Goal: Communication & Community: Ask a question

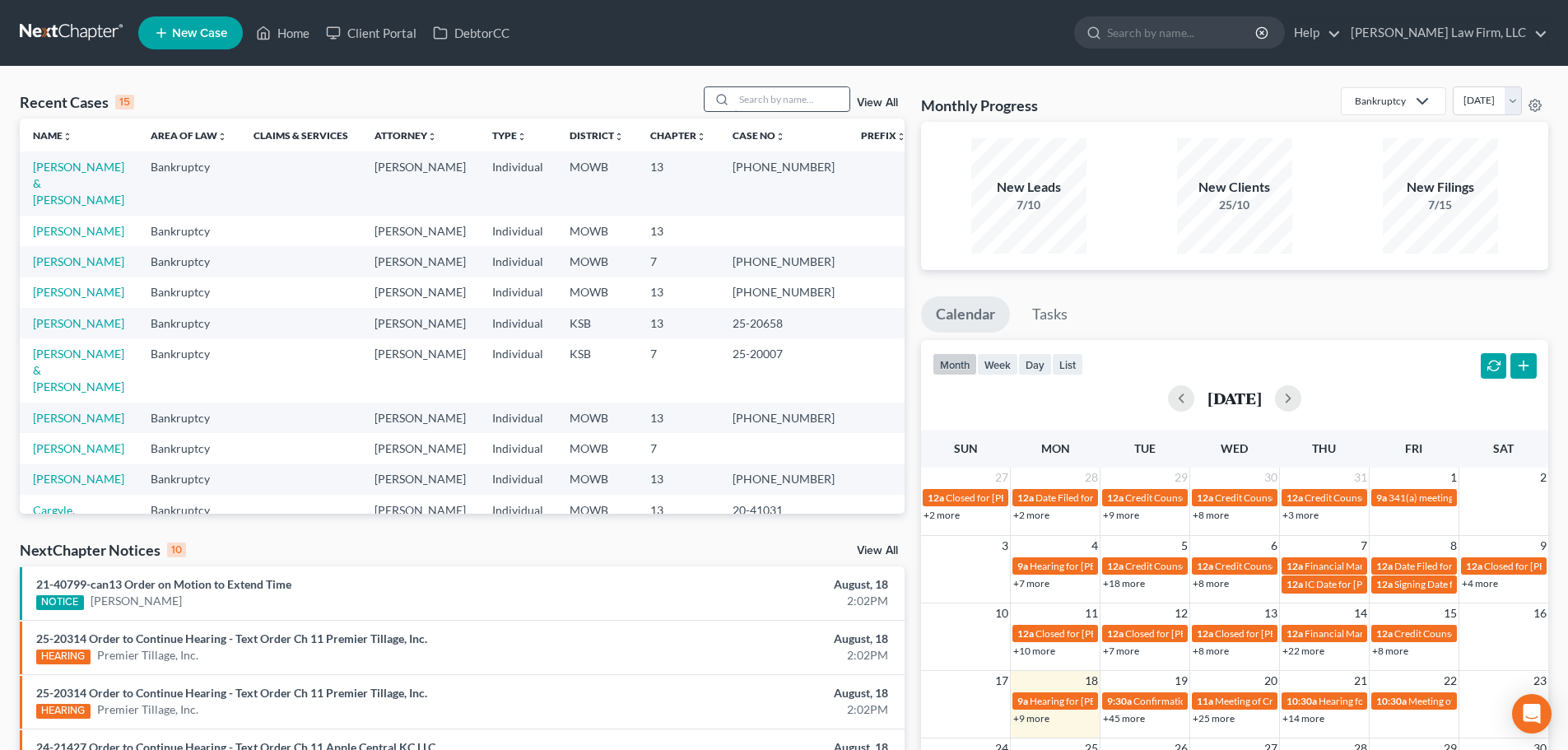
click at [750, 97] on input "search" at bounding box center [792, 99] width 115 height 24
click at [289, 25] on link "Home" at bounding box center [282, 32] width 70 height 30
drag, startPoint x: 753, startPoint y: 100, endPoint x: 728, endPoint y: 108, distance: 26.2
click at [753, 100] on input "search" at bounding box center [792, 99] width 115 height 24
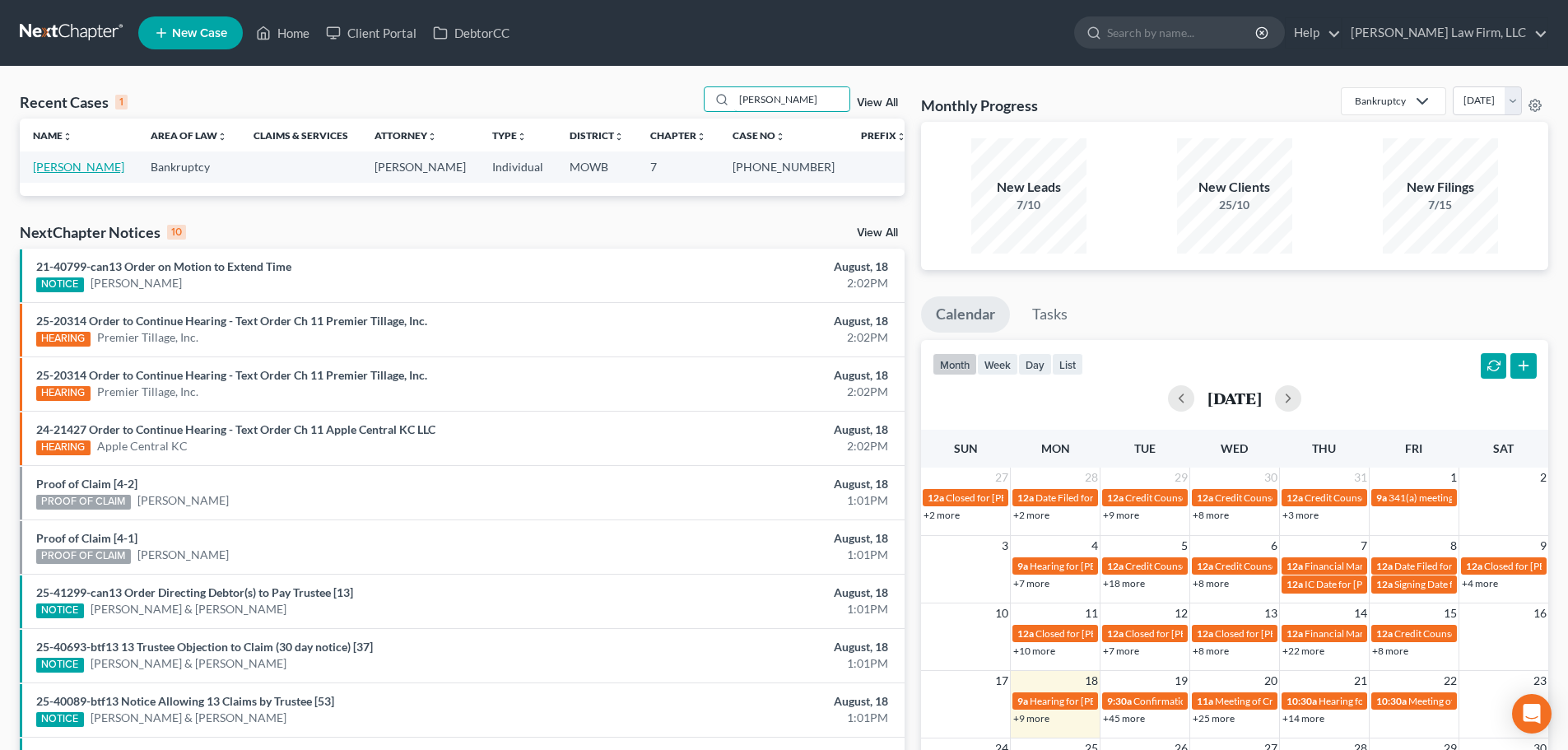
type input "[PERSON_NAME]"
click at [79, 164] on link "[PERSON_NAME]" at bounding box center [79, 166] width 92 height 14
select select "6"
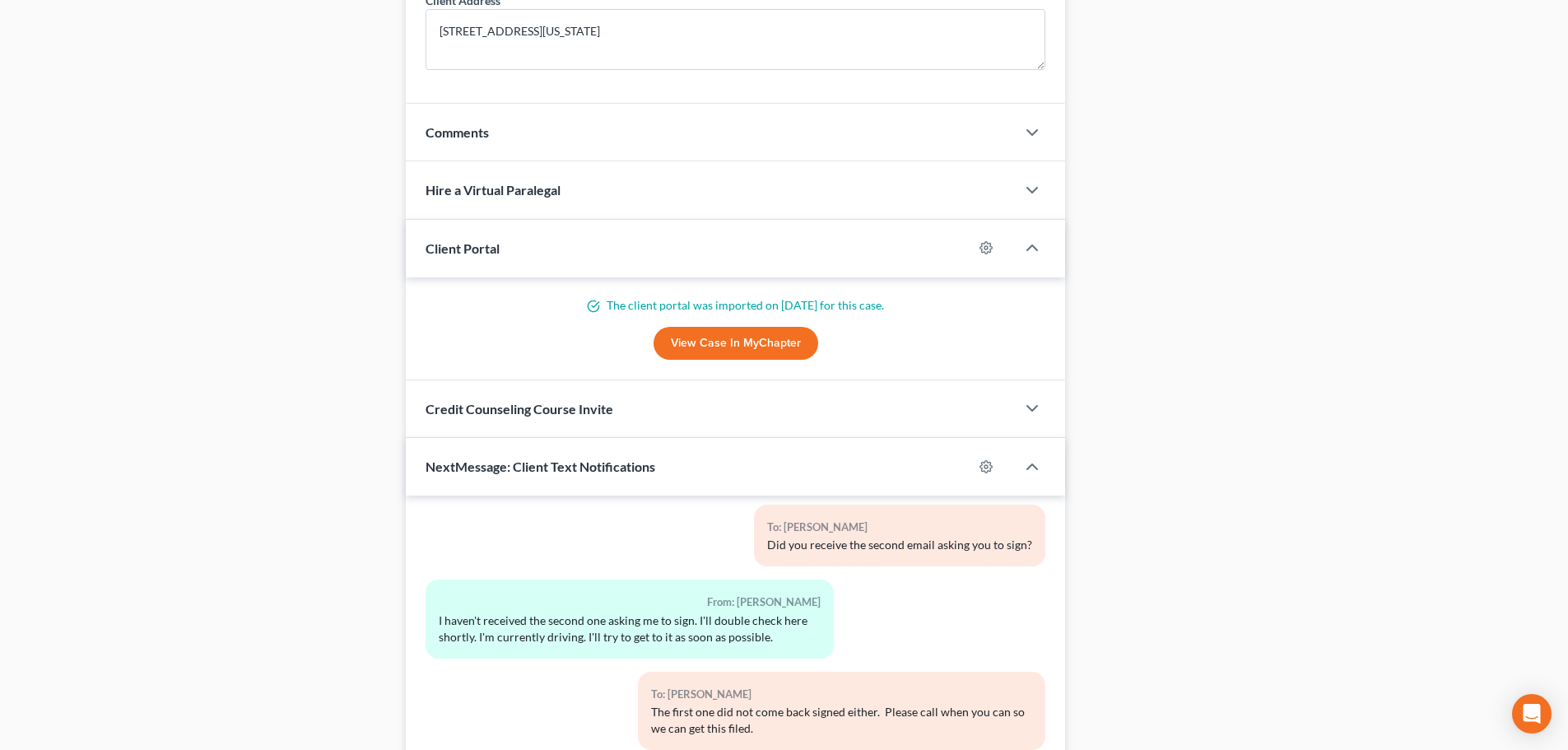
scroll to position [1613, 0]
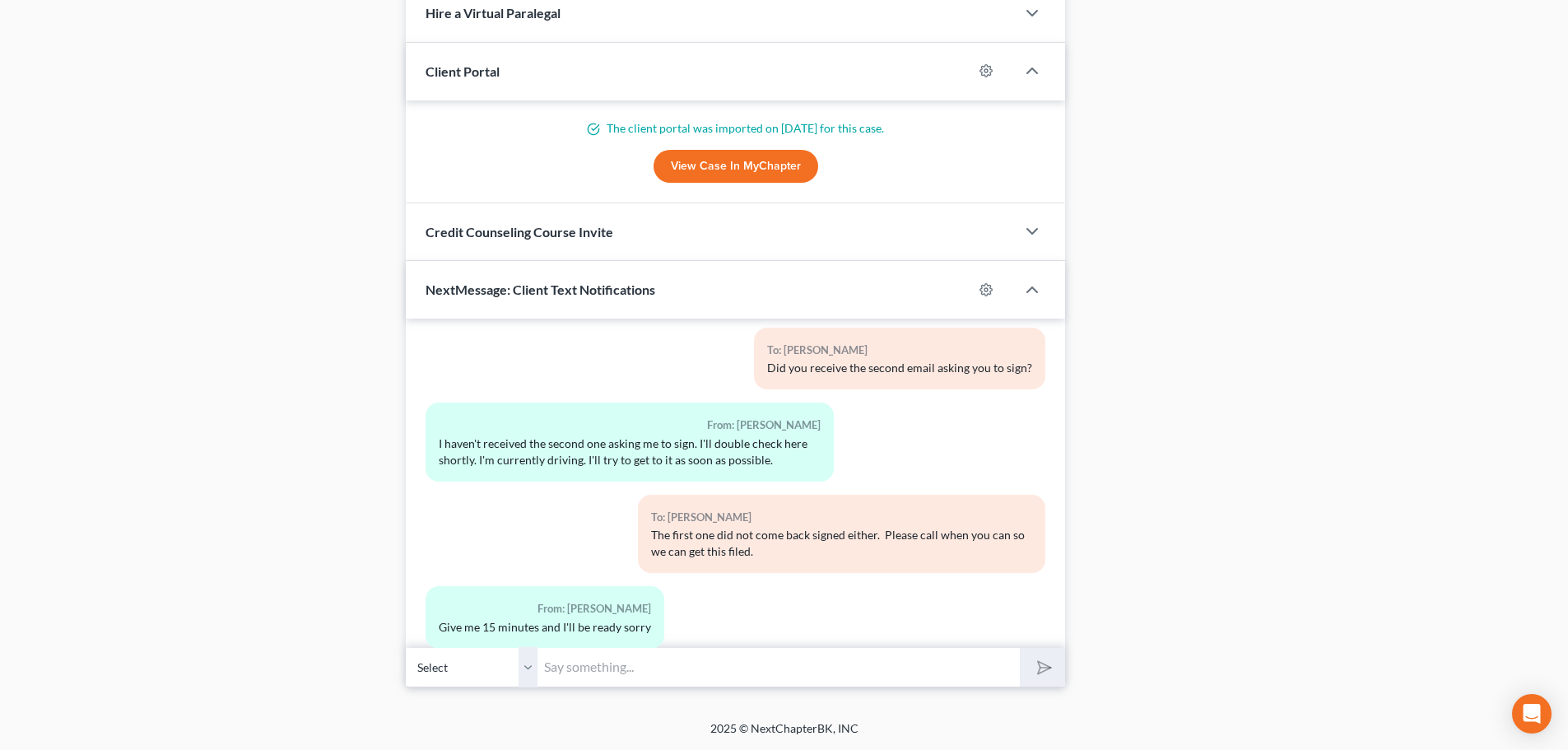
click at [563, 670] on input "text" at bounding box center [778, 667] width 482 height 41
type input "[PERSON_NAME]:"
click at [1020, 647] on button "submit" at bounding box center [1042, 667] width 45 height 39
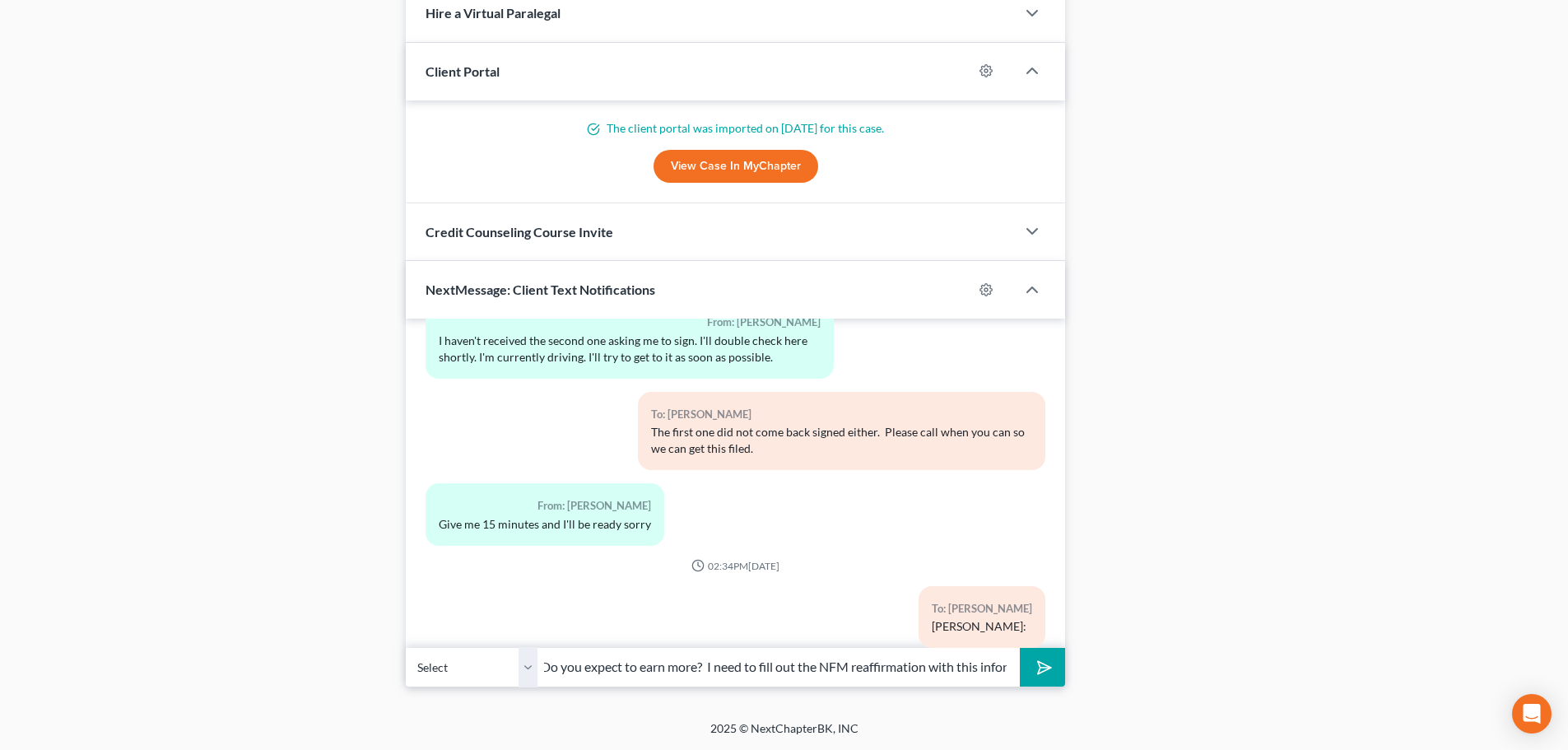
scroll to position [0, 431]
type input "[PERSON_NAME]: Please let me know . . have you started your new job yet? Do you…"
click at [1043, 662] on icon "submit" at bounding box center [1041, 667] width 23 height 23
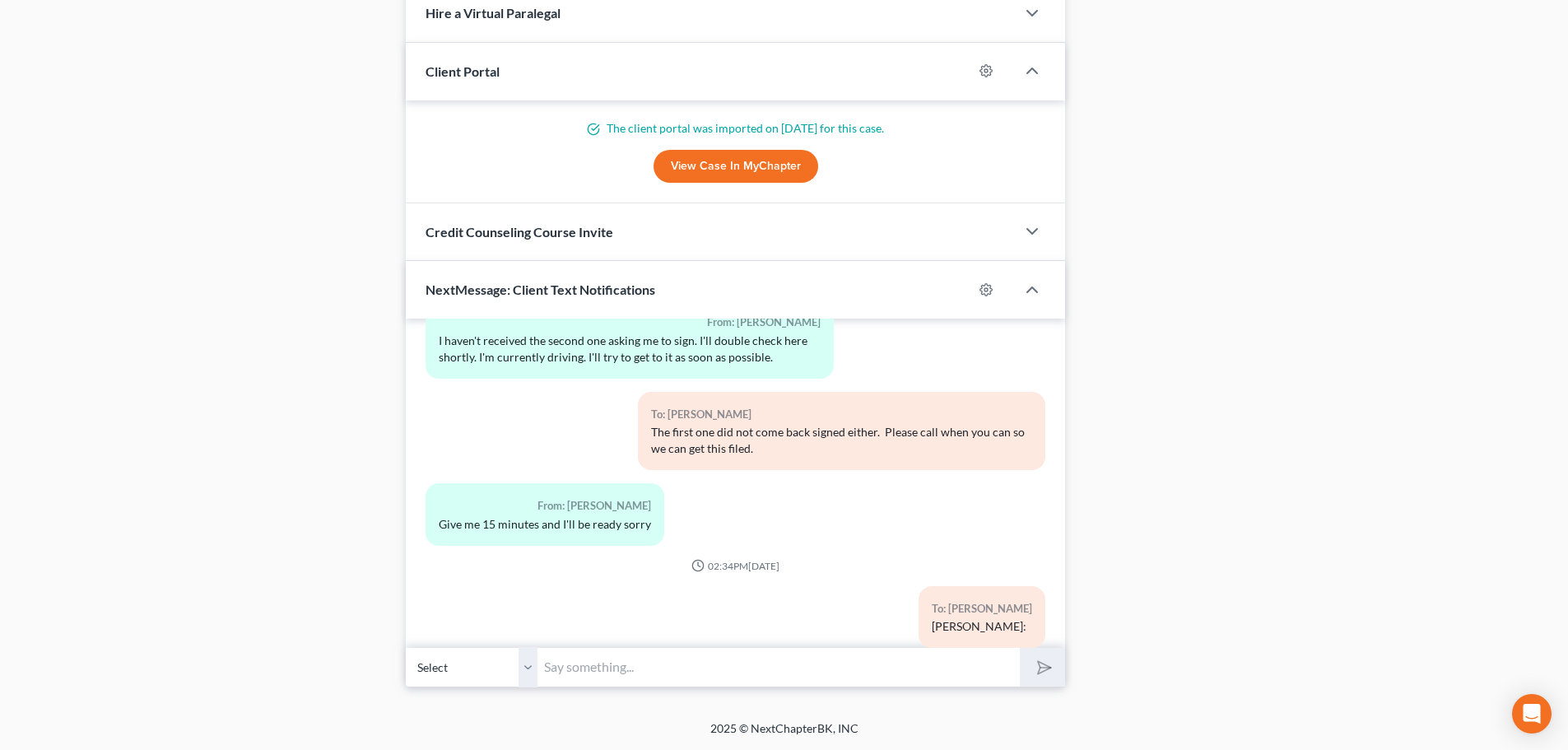
scroll to position [6020, 0]
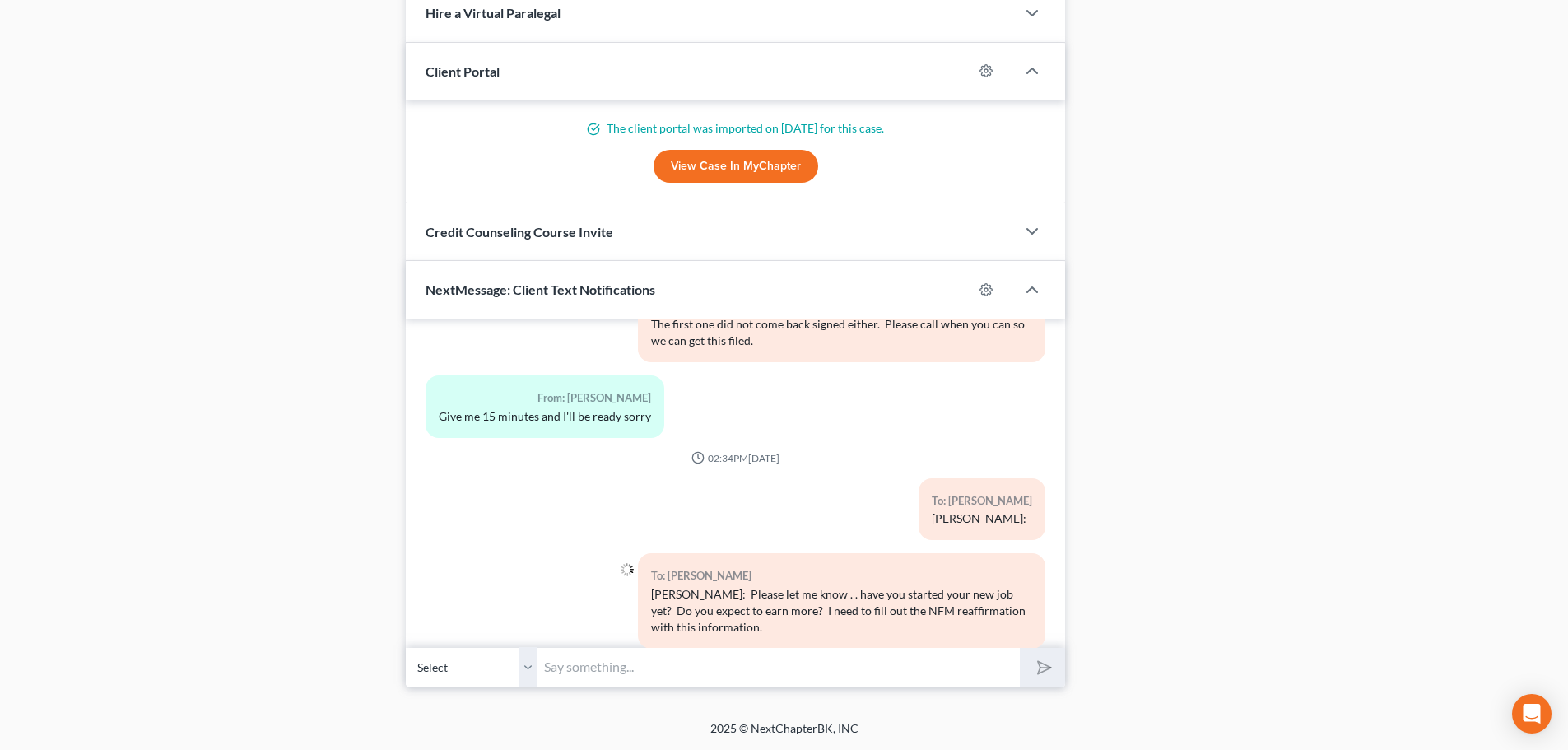
click at [549, 670] on input "text" at bounding box center [778, 667] width 482 height 41
type input "[PERSON_NAME]"
click at [1045, 662] on icon "submit" at bounding box center [1041, 667] width 23 height 23
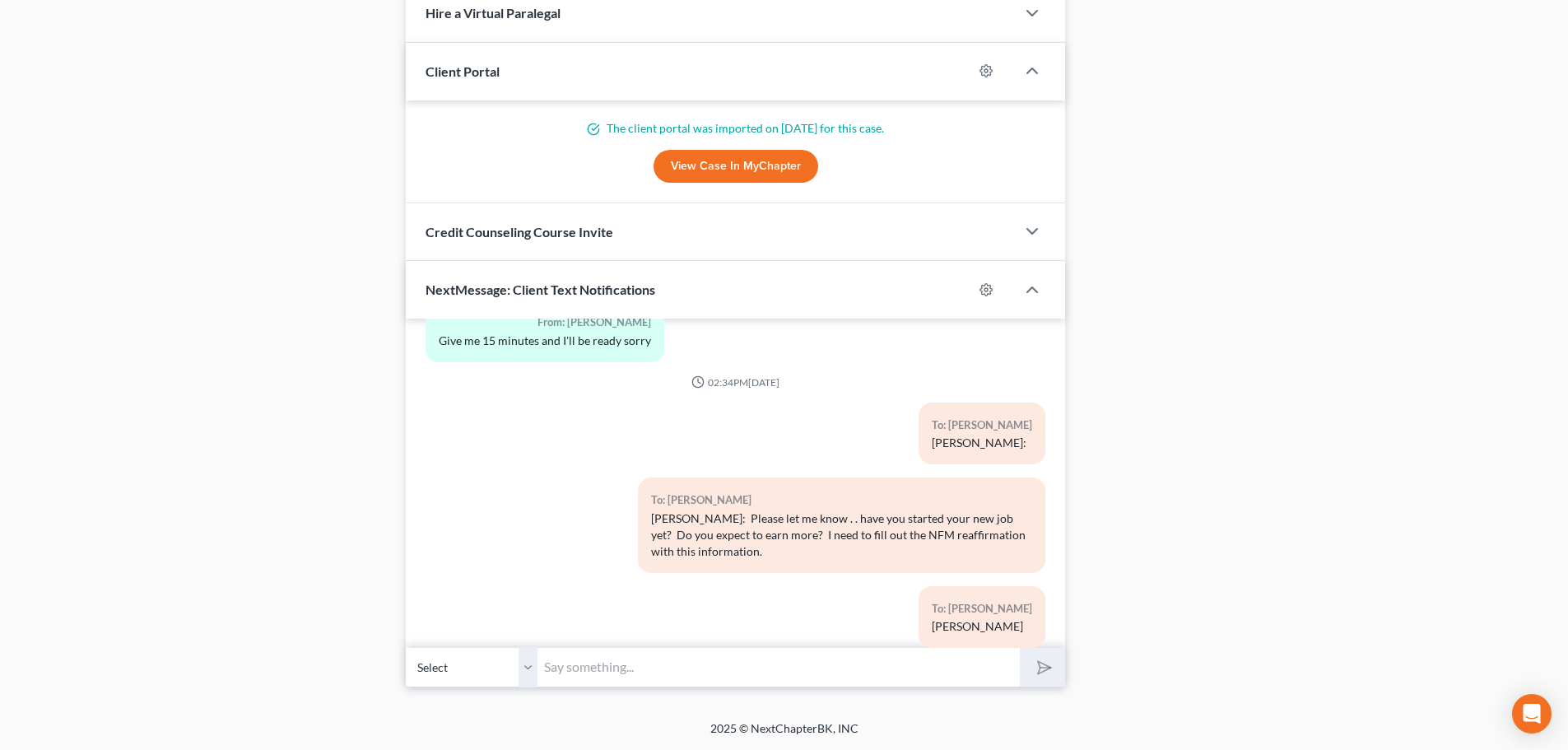
scroll to position [6171, 0]
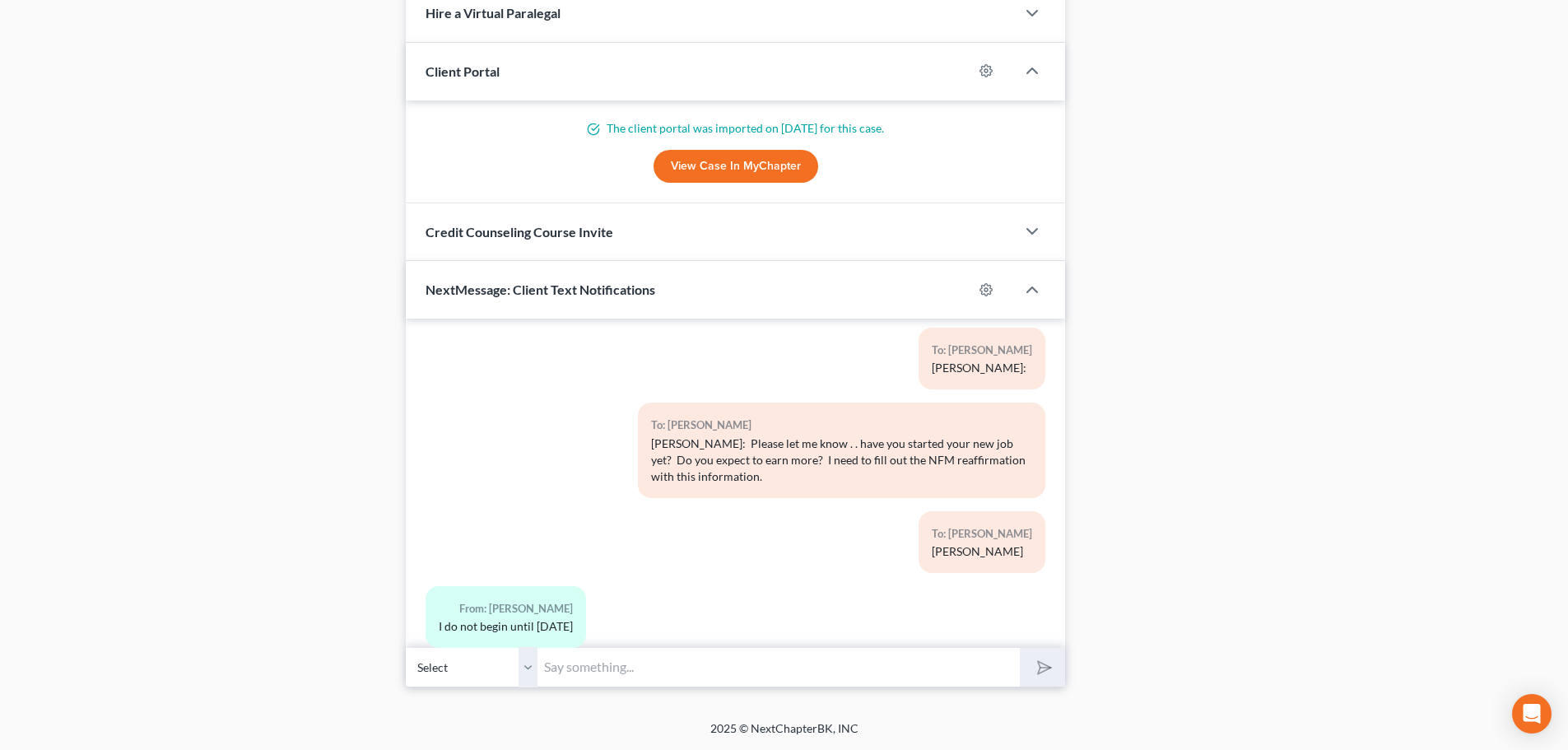
click at [544, 667] on input "text" at bounding box center [778, 667] width 482 height 41
type input "What will you be doing and how much do you expect to earn?"
click at [1040, 660] on icon "submit" at bounding box center [1041, 667] width 23 height 23
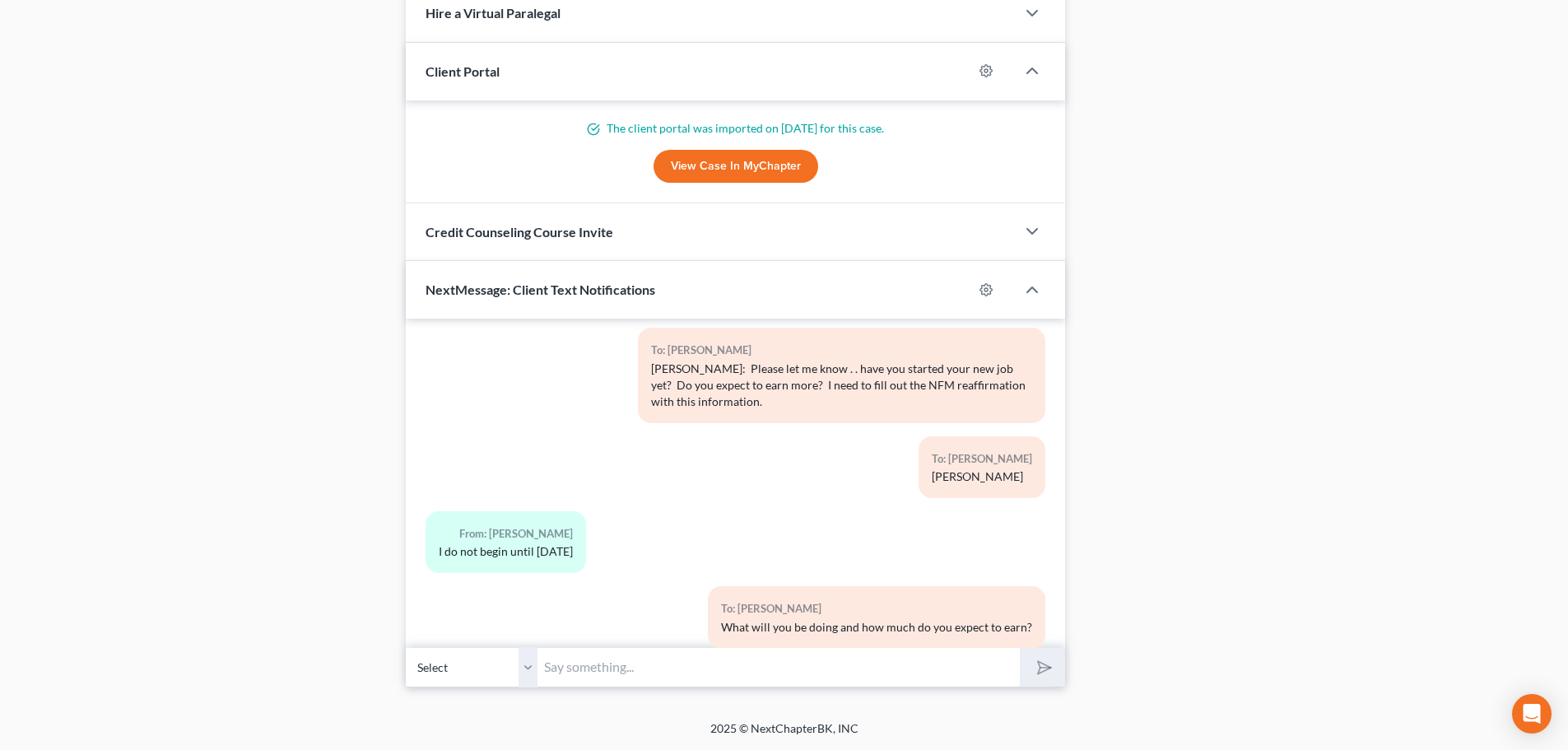
scroll to position [6321, 0]
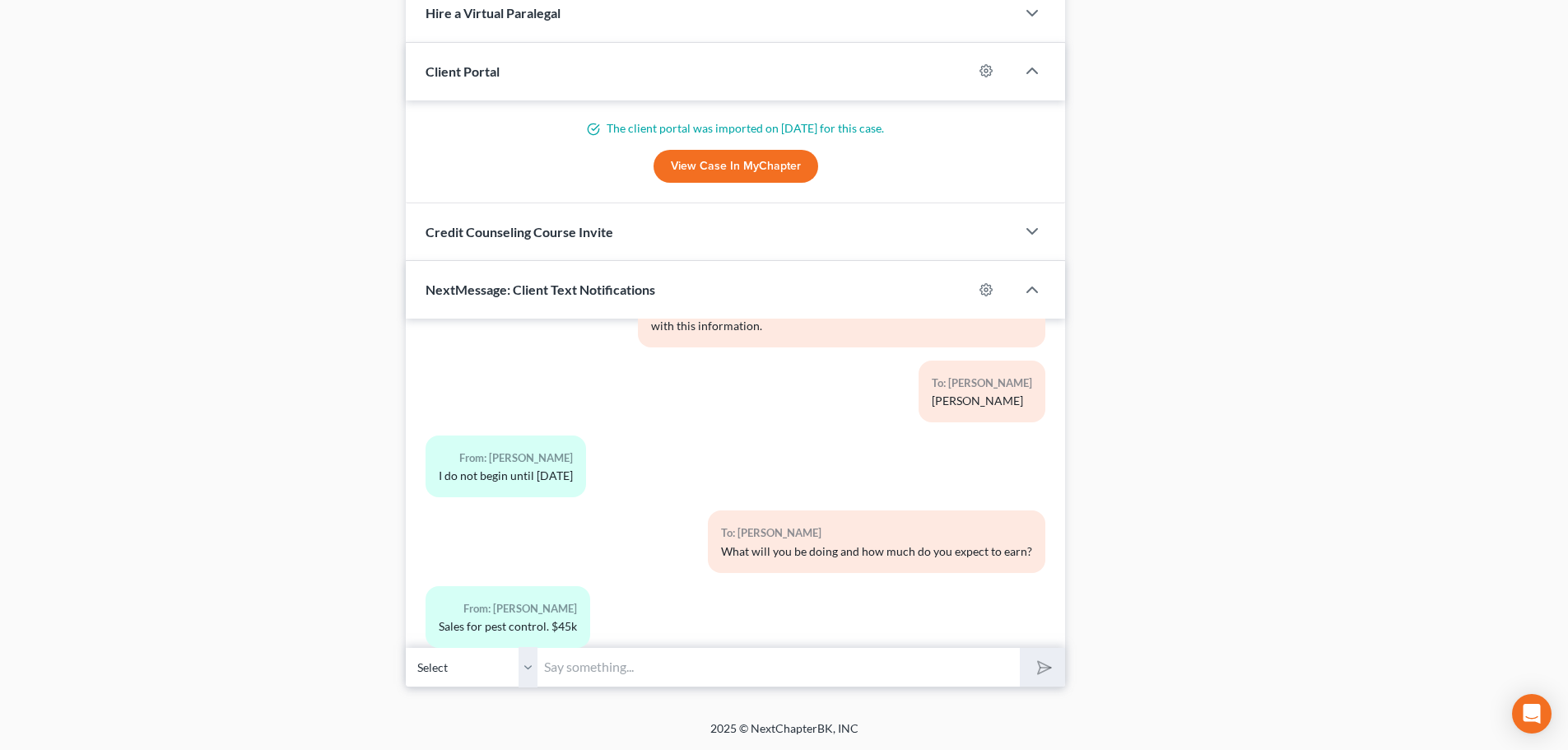
click at [546, 669] on input "text" at bounding box center [778, 667] width 482 height 41
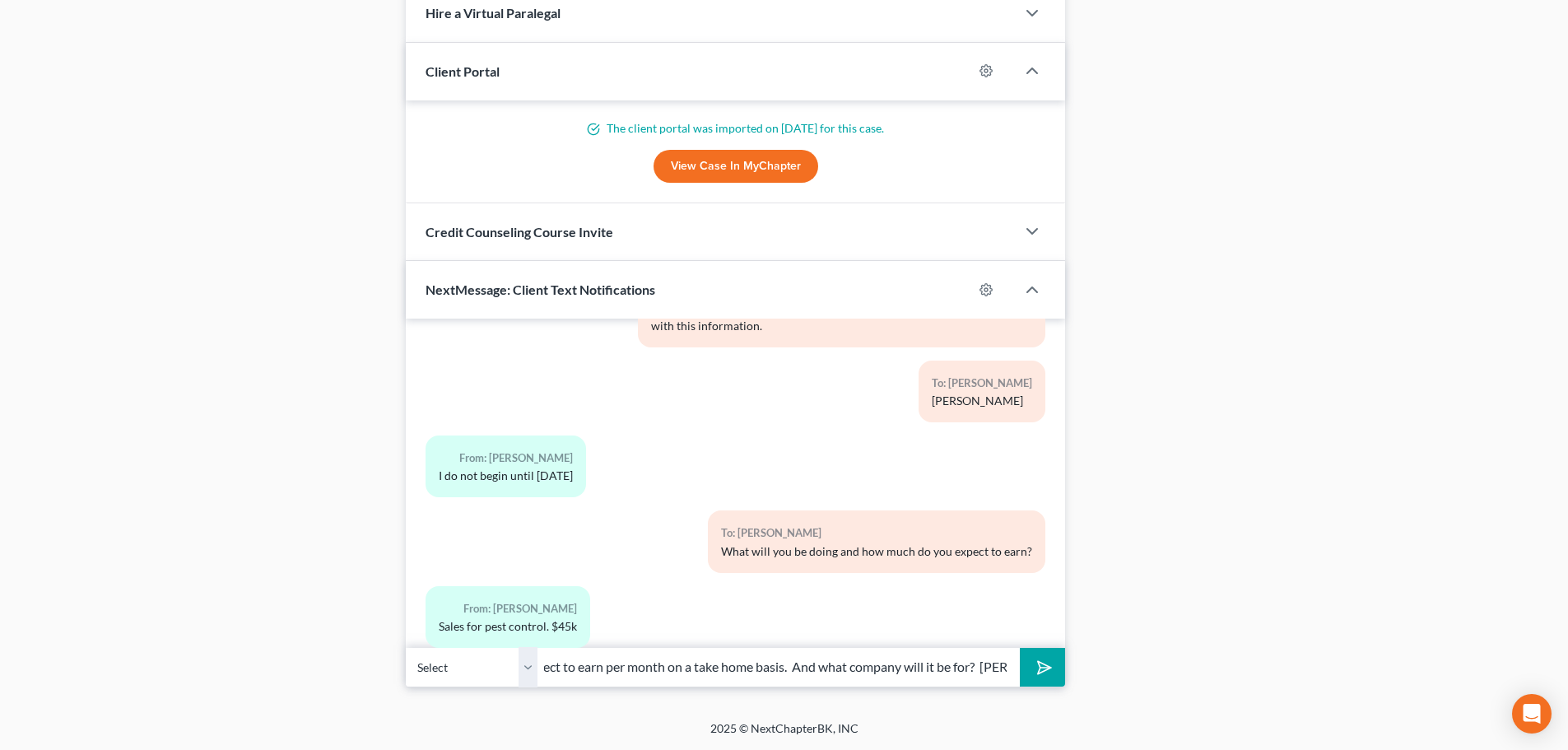
scroll to position [0, 161]
type input "How much more do you expect to earn per month on a take home basis. And what co…"
click at [1038, 663] on polygon "submit" at bounding box center [1041, 667] width 19 height 19
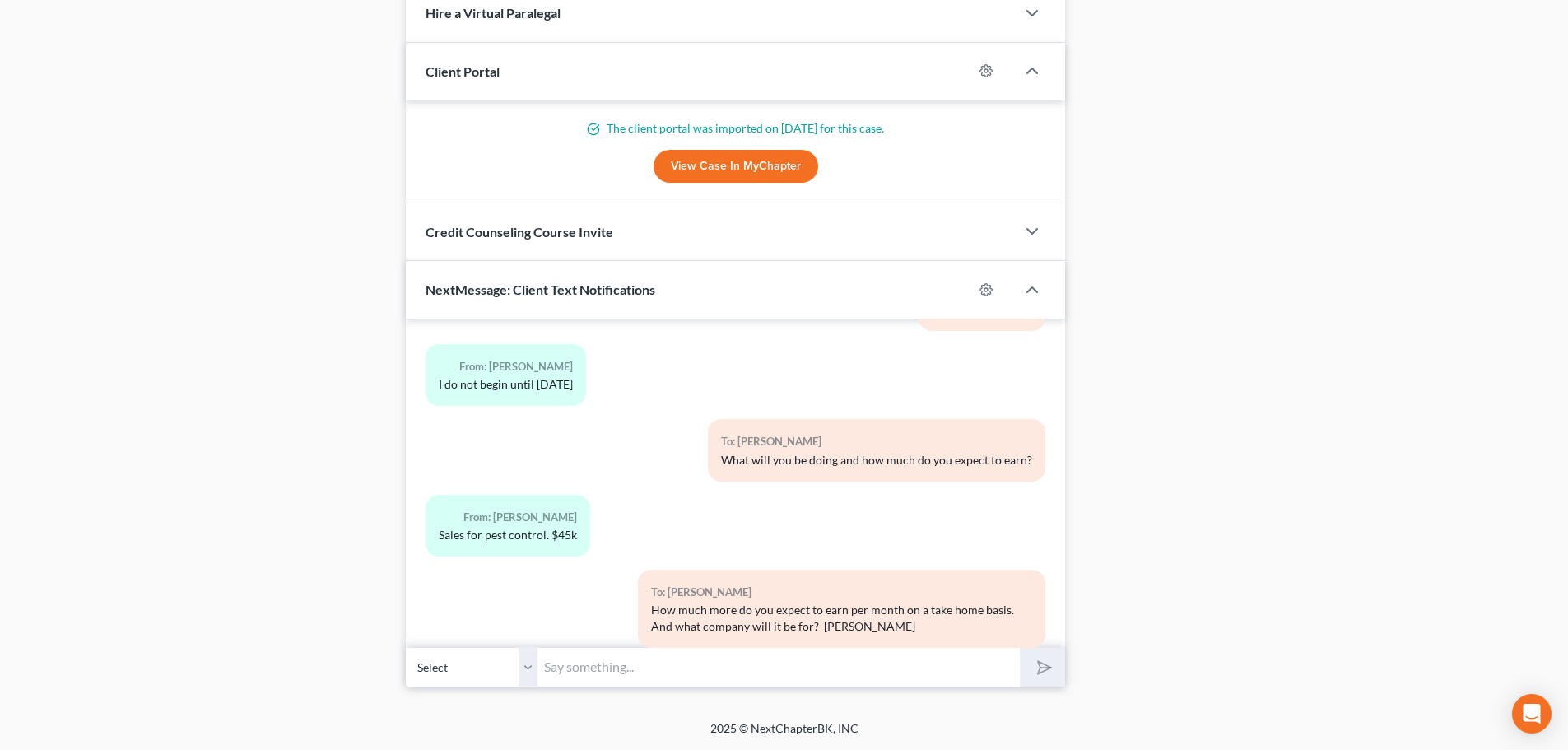
scroll to position [6505, 0]
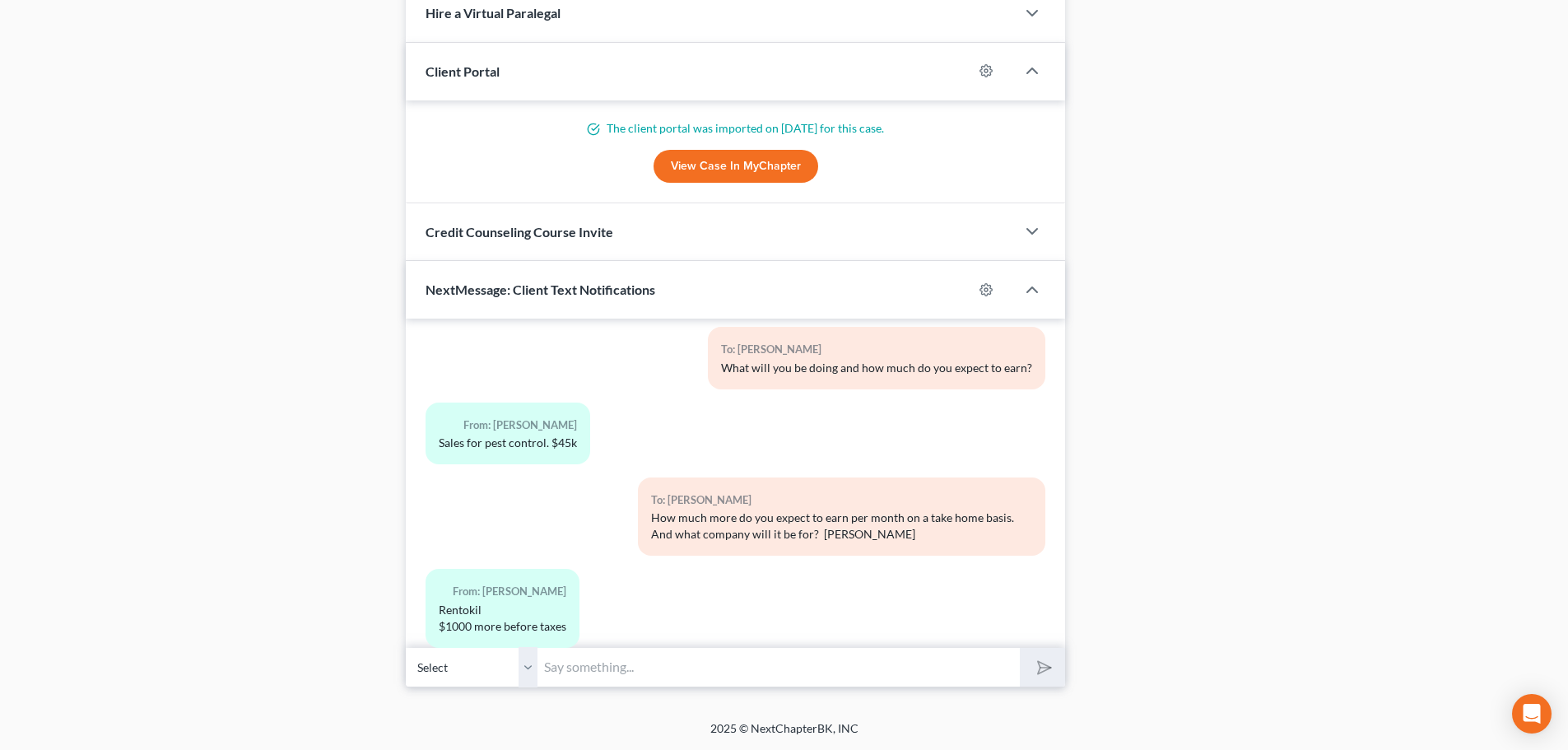
click at [551, 670] on input "text" at bounding box center [778, 667] width 482 height 41
type input "Thanks."
click at [1043, 662] on icon "submit" at bounding box center [1041, 667] width 23 height 23
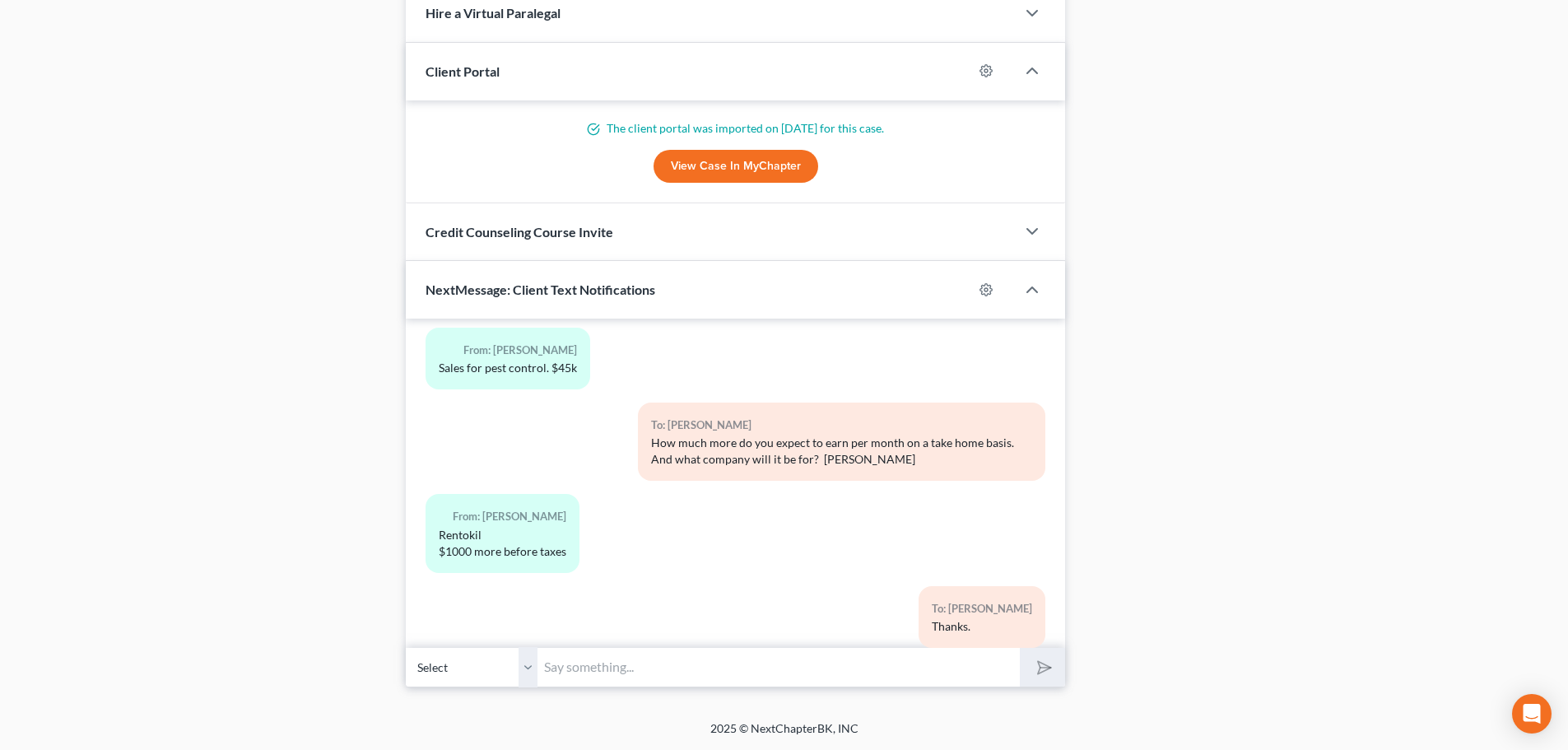
scroll to position [6655, 0]
